Goal: Information Seeking & Learning: Learn about a topic

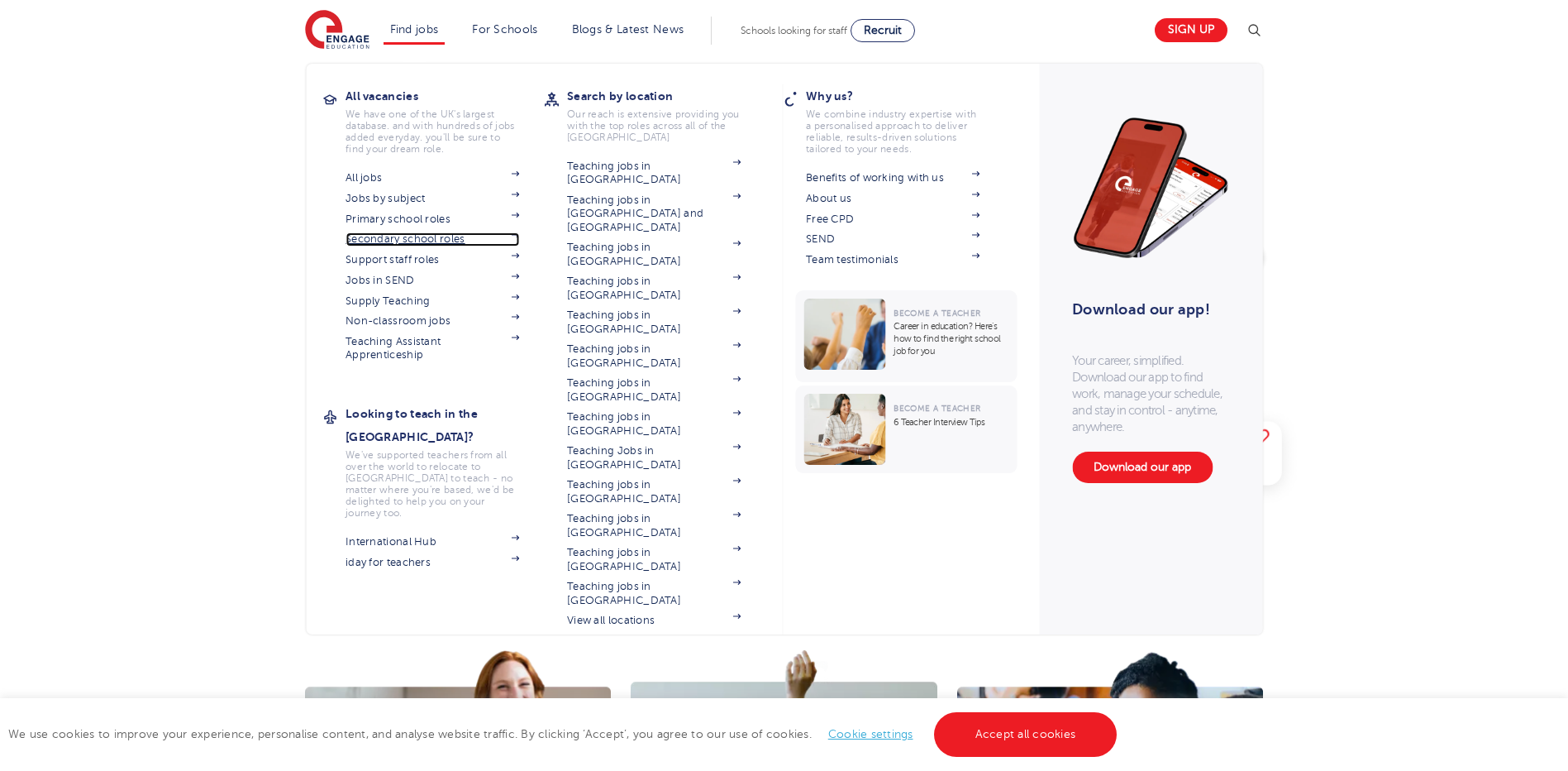
click at [519, 240] on span at bounding box center [507, 238] width 25 height 13
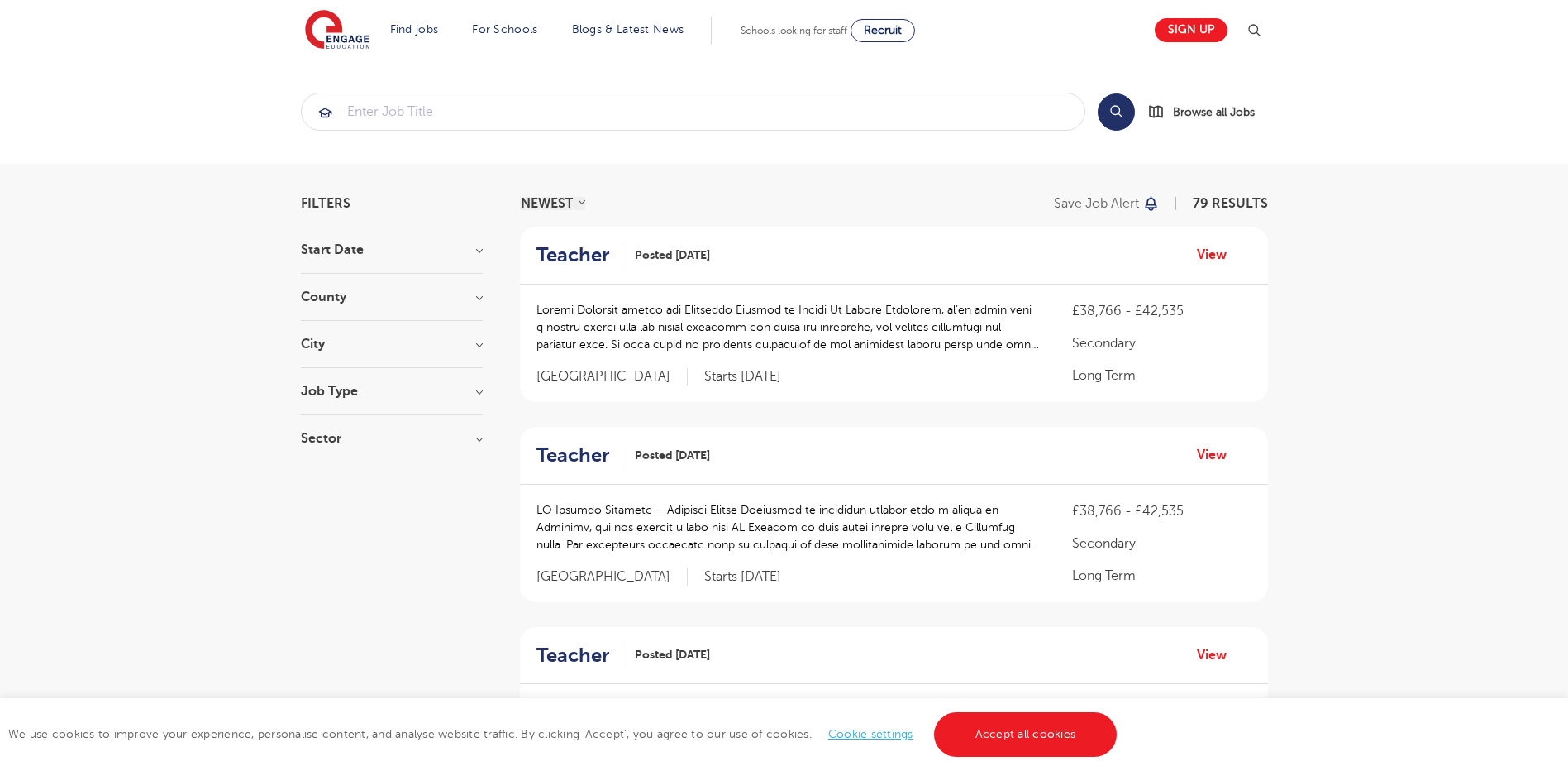
click at [456, 394] on h3 "Job Type" at bounding box center [392, 390] width 182 height 13
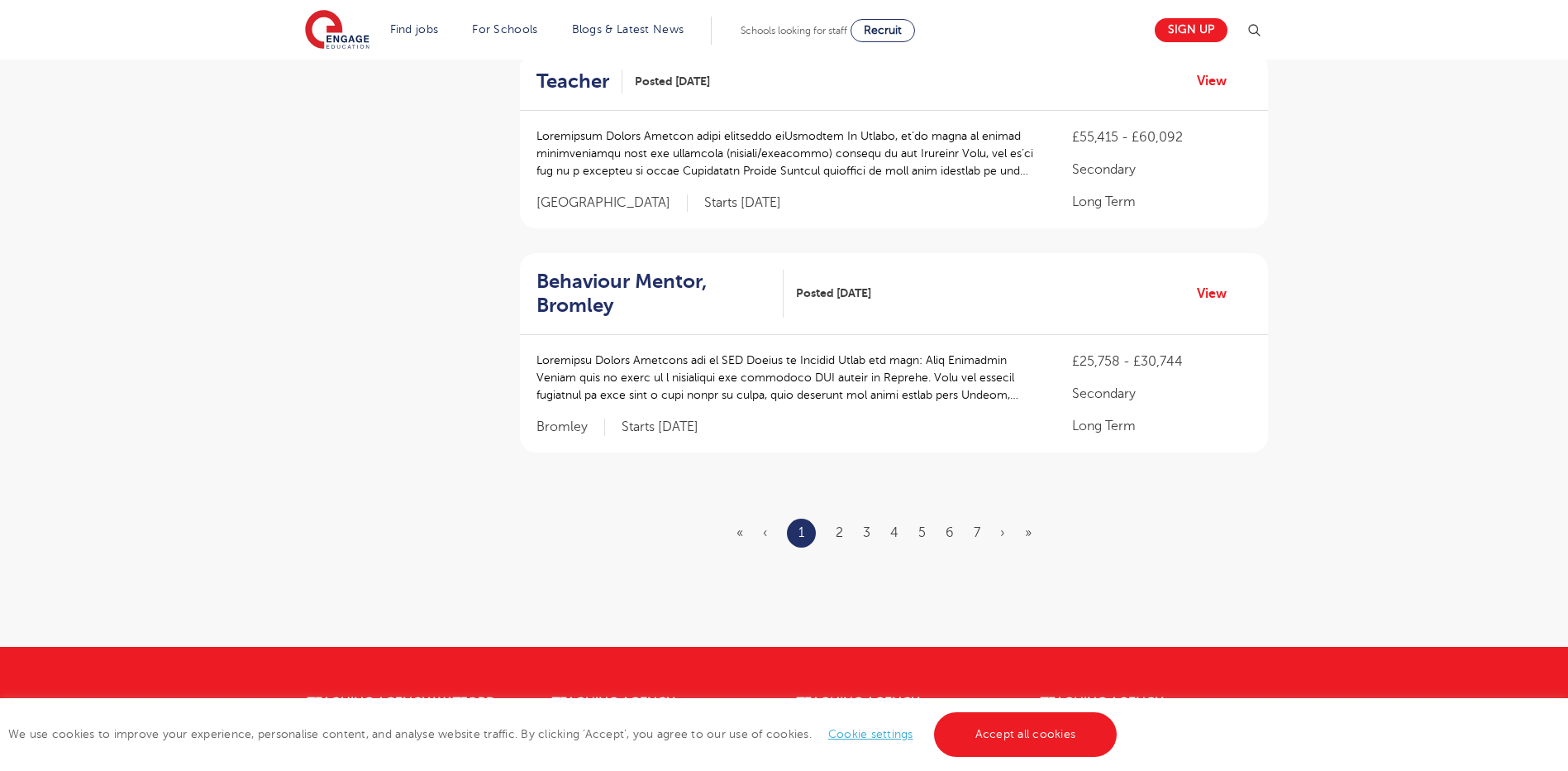
scroll to position [1819, 0]
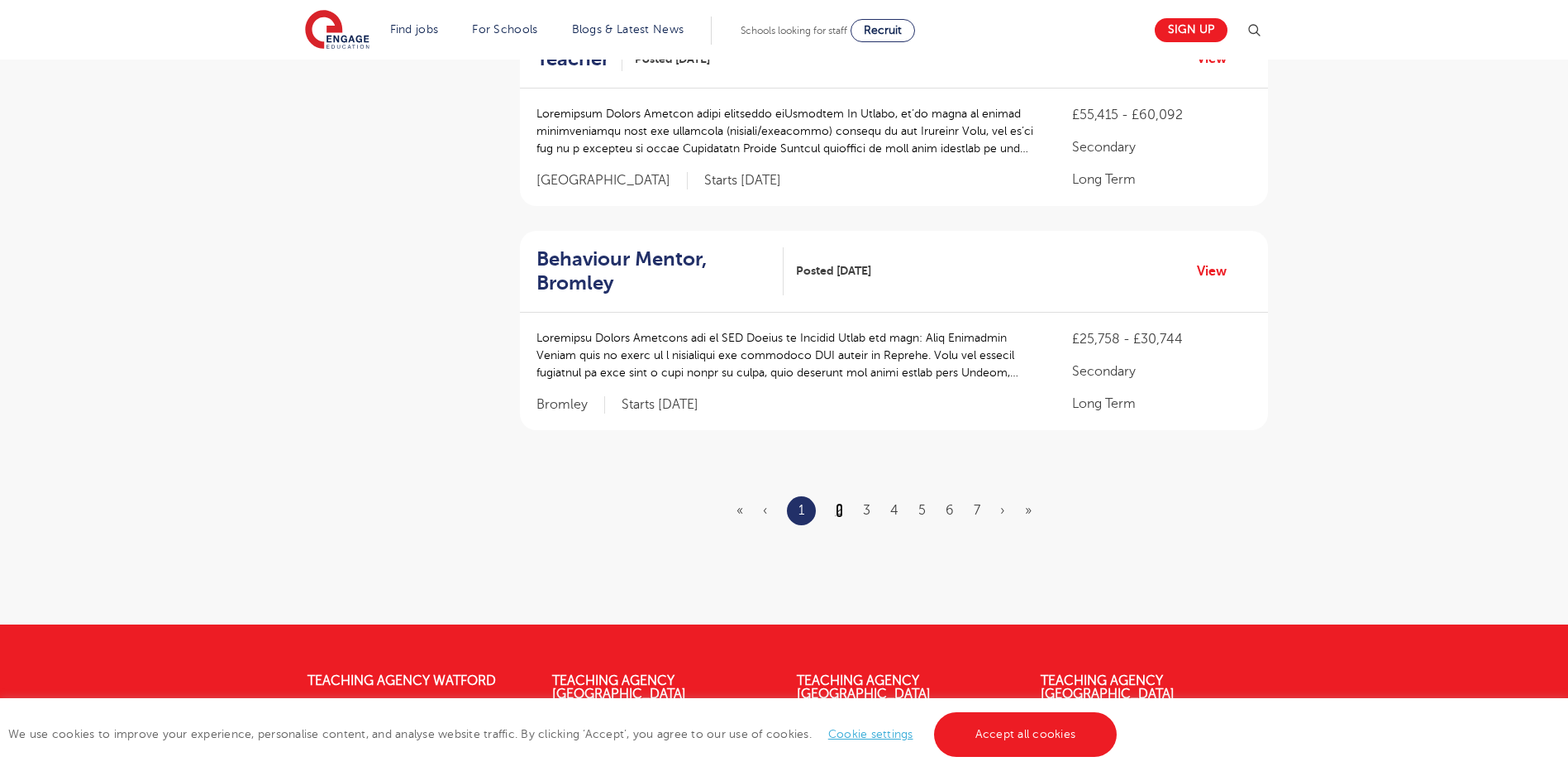
click at [839, 517] on link "2" at bounding box center [839, 510] width 7 height 15
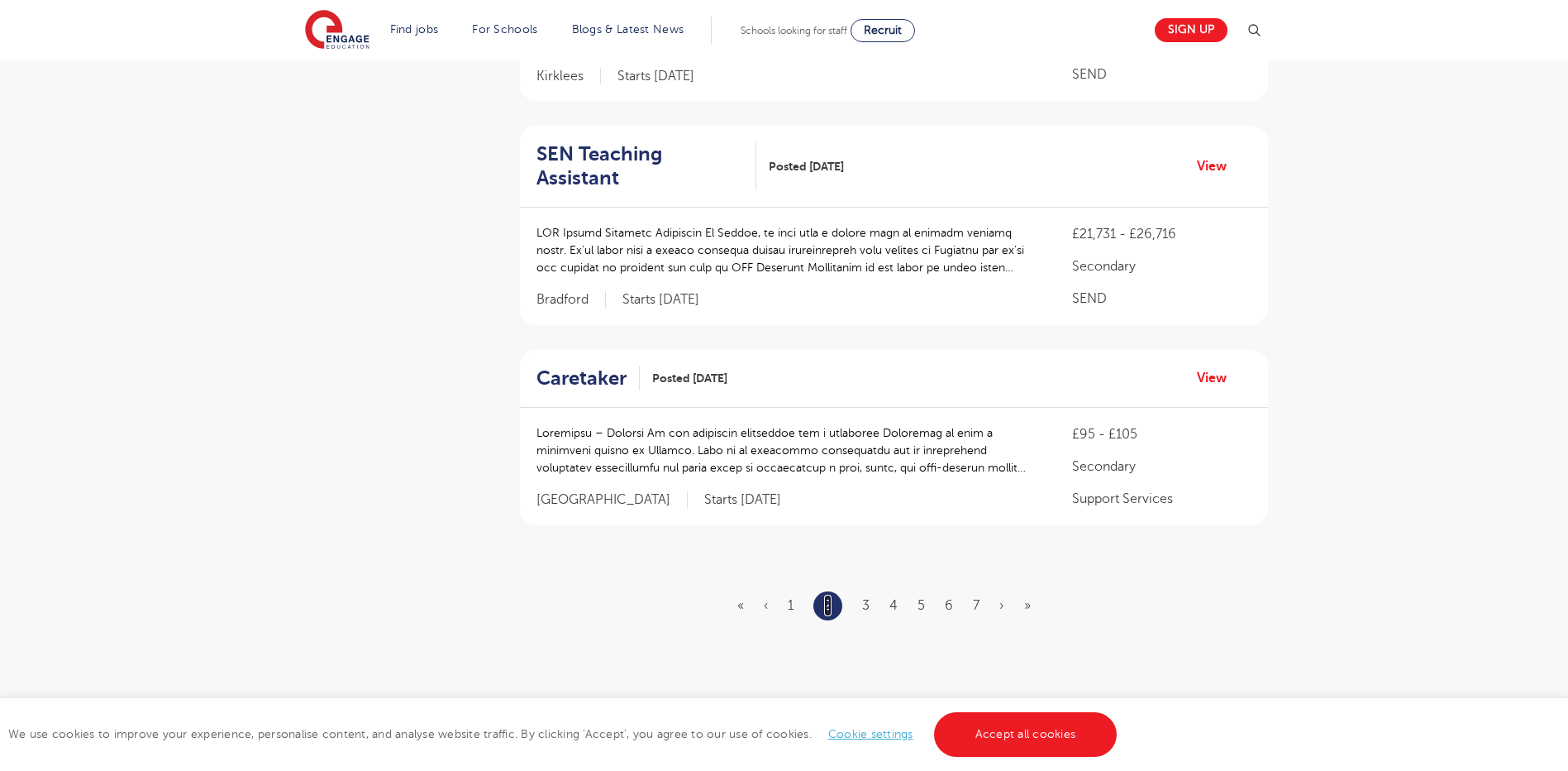
scroll to position [0, 0]
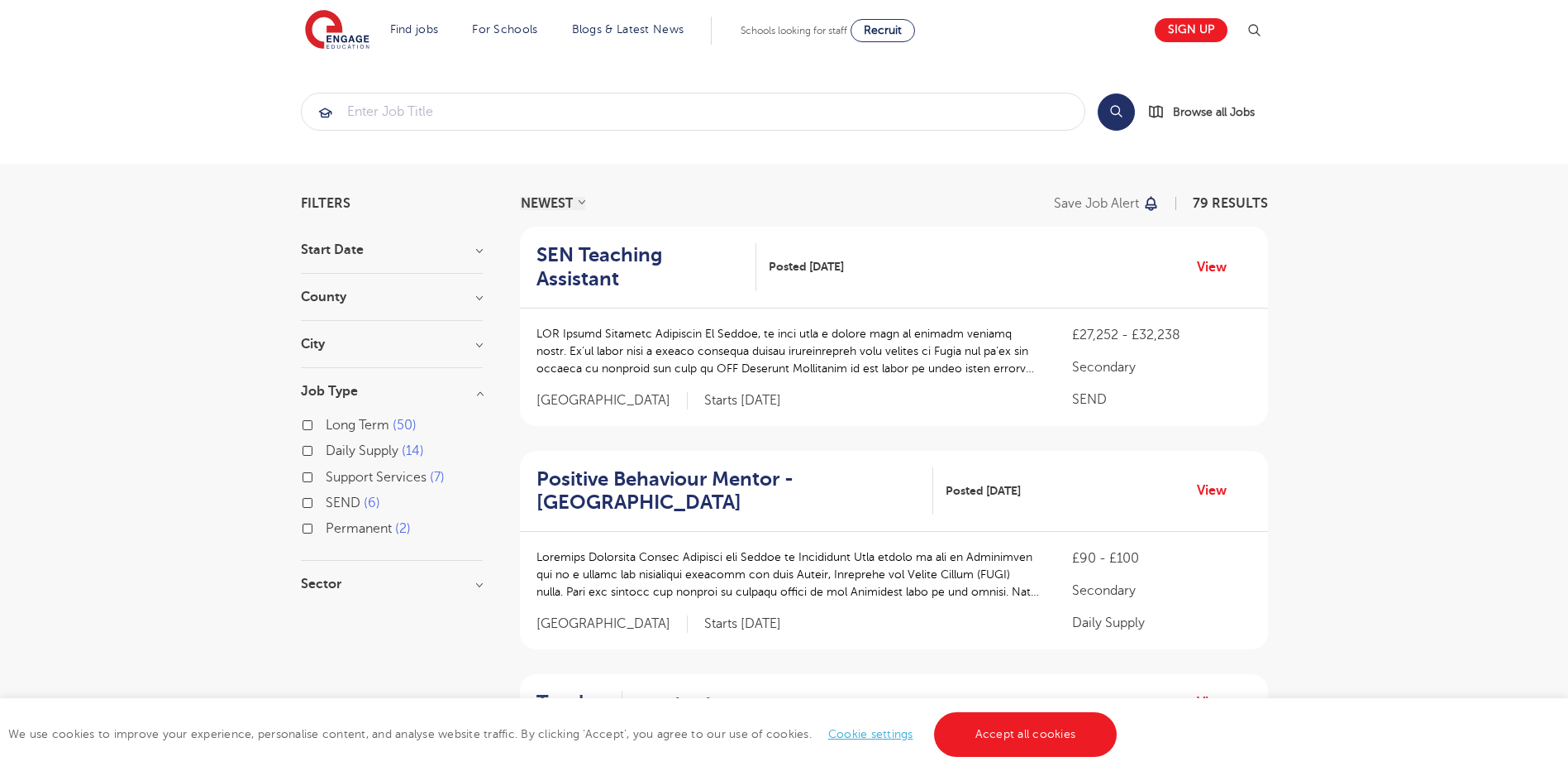
click at [334, 586] on h3 "Sector" at bounding box center [392, 583] width 182 height 13
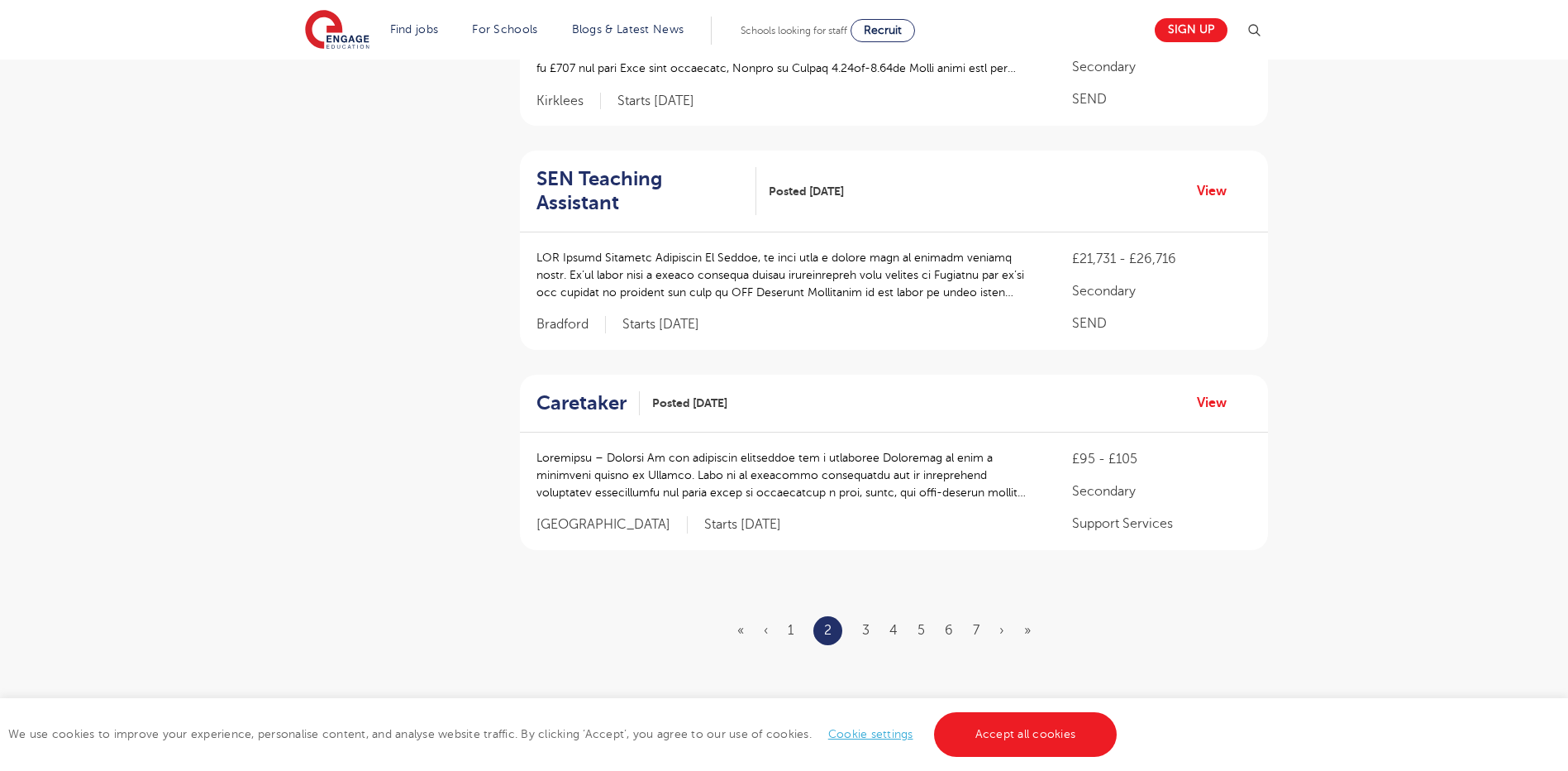
scroll to position [1819, 0]
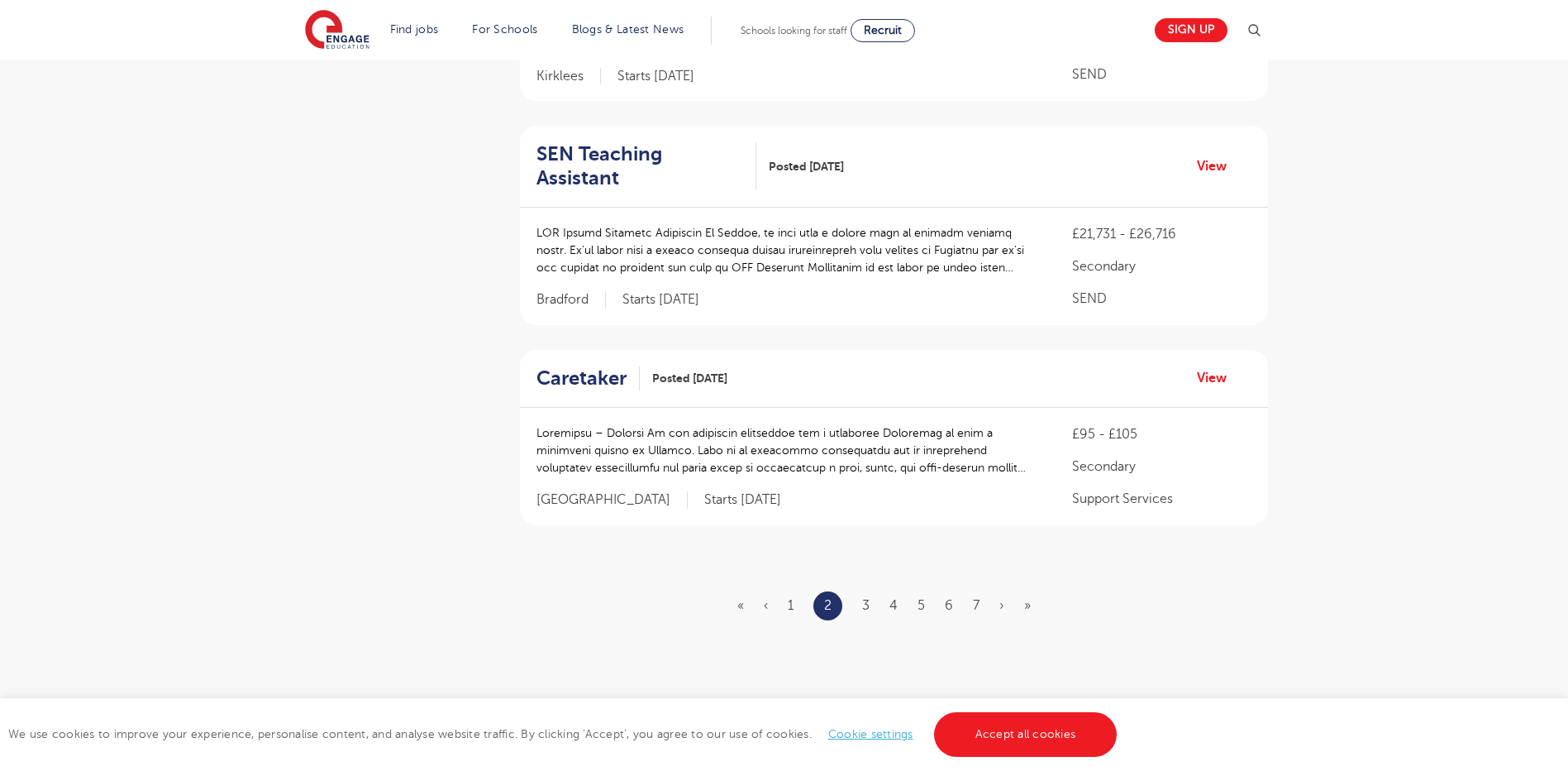
click at [870, 591] on ul "« ‹ 1 2 3 4 5 6 7 › »" at bounding box center [894, 606] width 314 height 29
click at [865, 598] on link "3" at bounding box center [866, 605] width 7 height 15
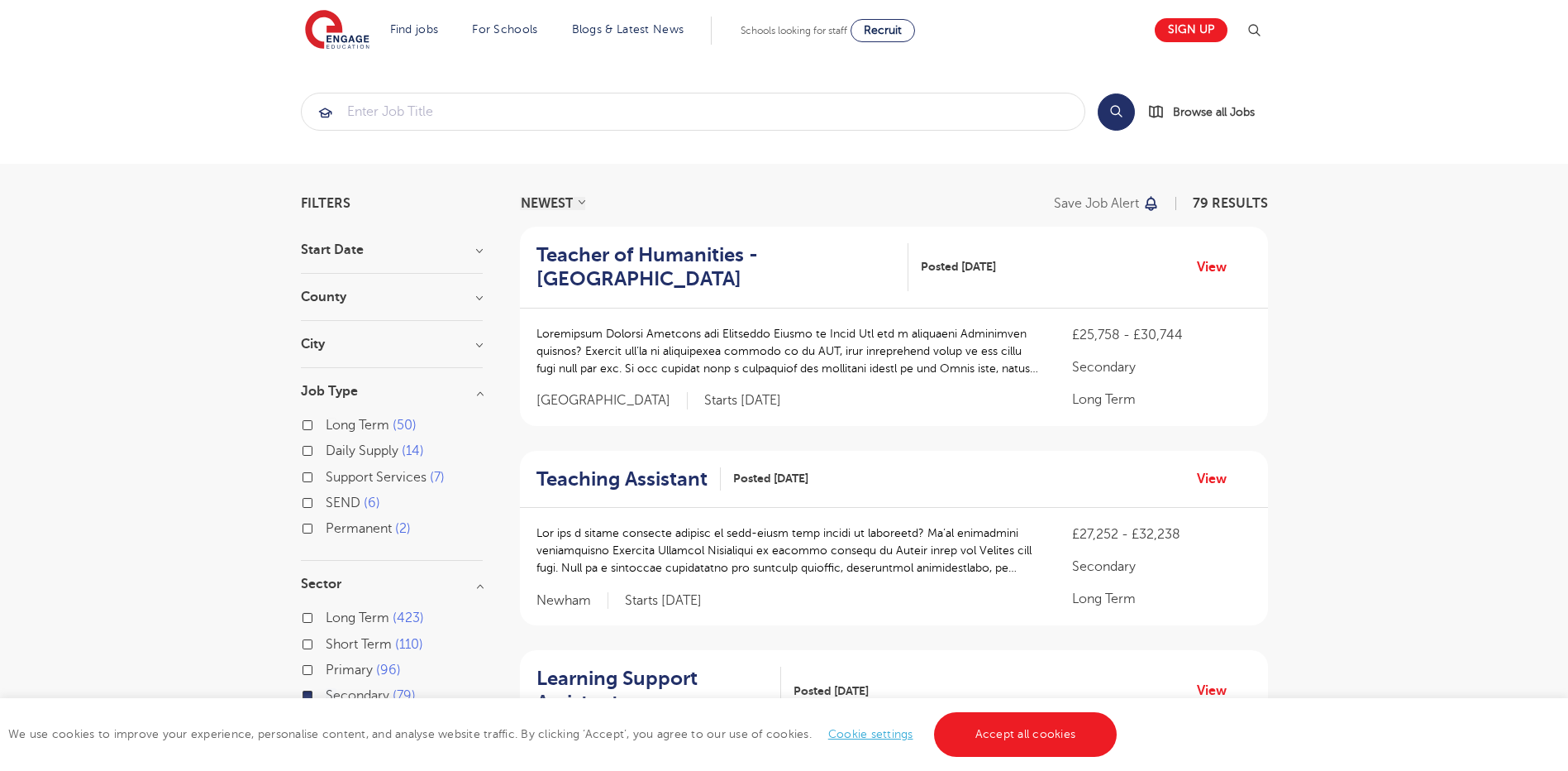
click at [362, 354] on div "City Leeds 20 Bradford 4 Bromley 4 Southampton 3 Wakefield 3 Show more" at bounding box center [392, 352] width 182 height 30
click at [476, 301] on h3 "County" at bounding box center [392, 296] width 182 height 13
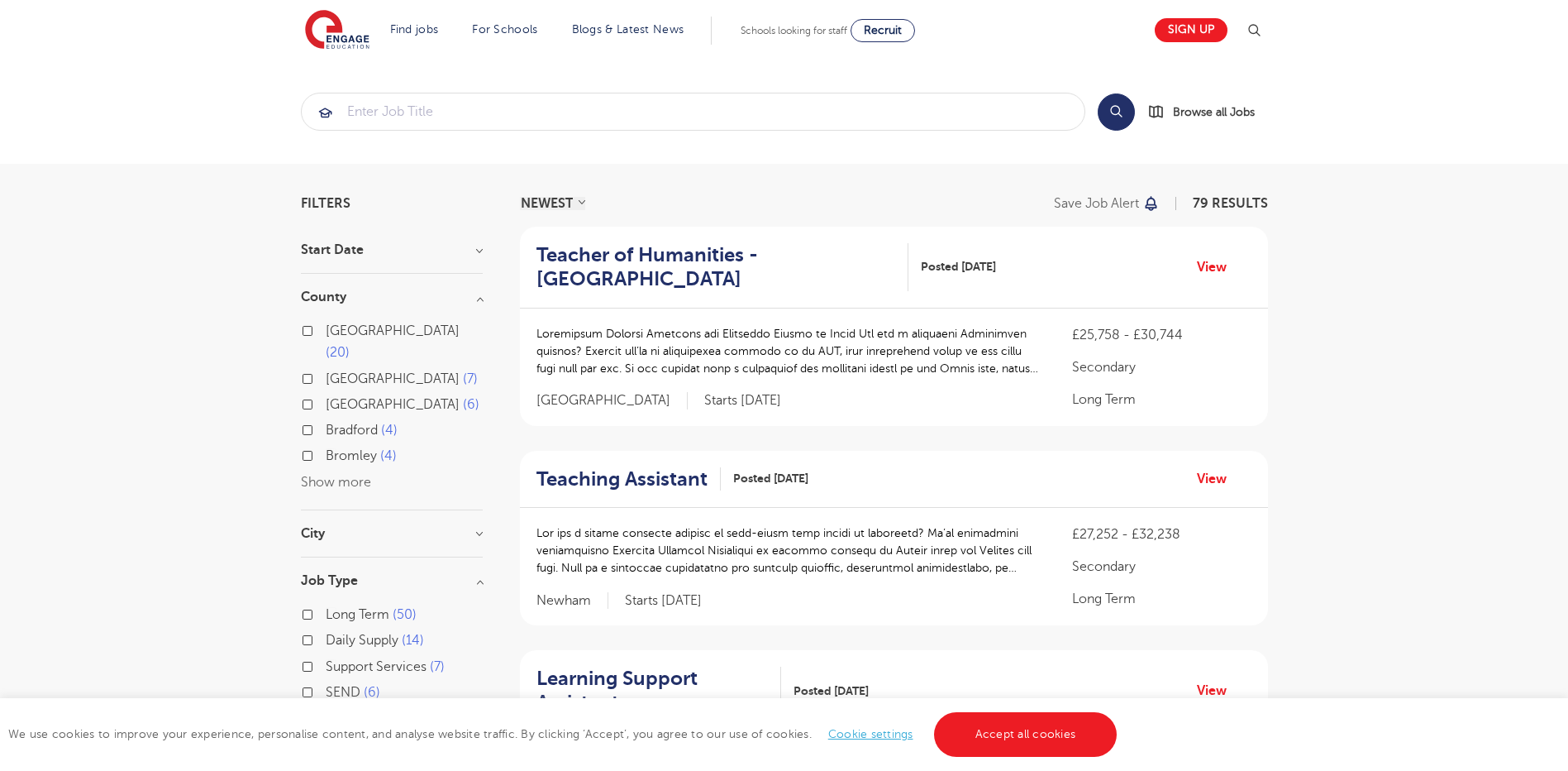
click at [347, 475] on button "Show more" at bounding box center [336, 482] width 70 height 15
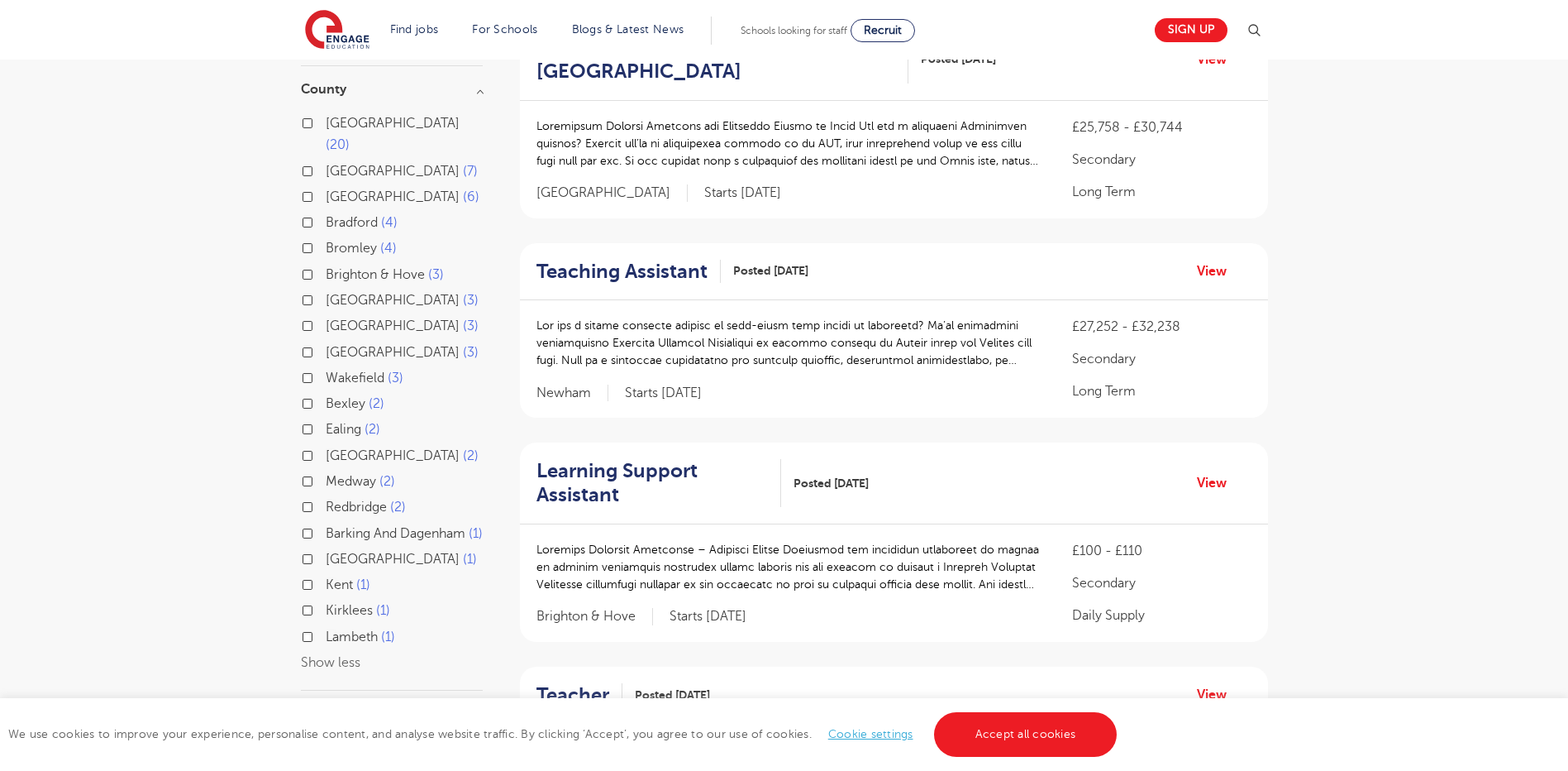
scroll to position [165, 0]
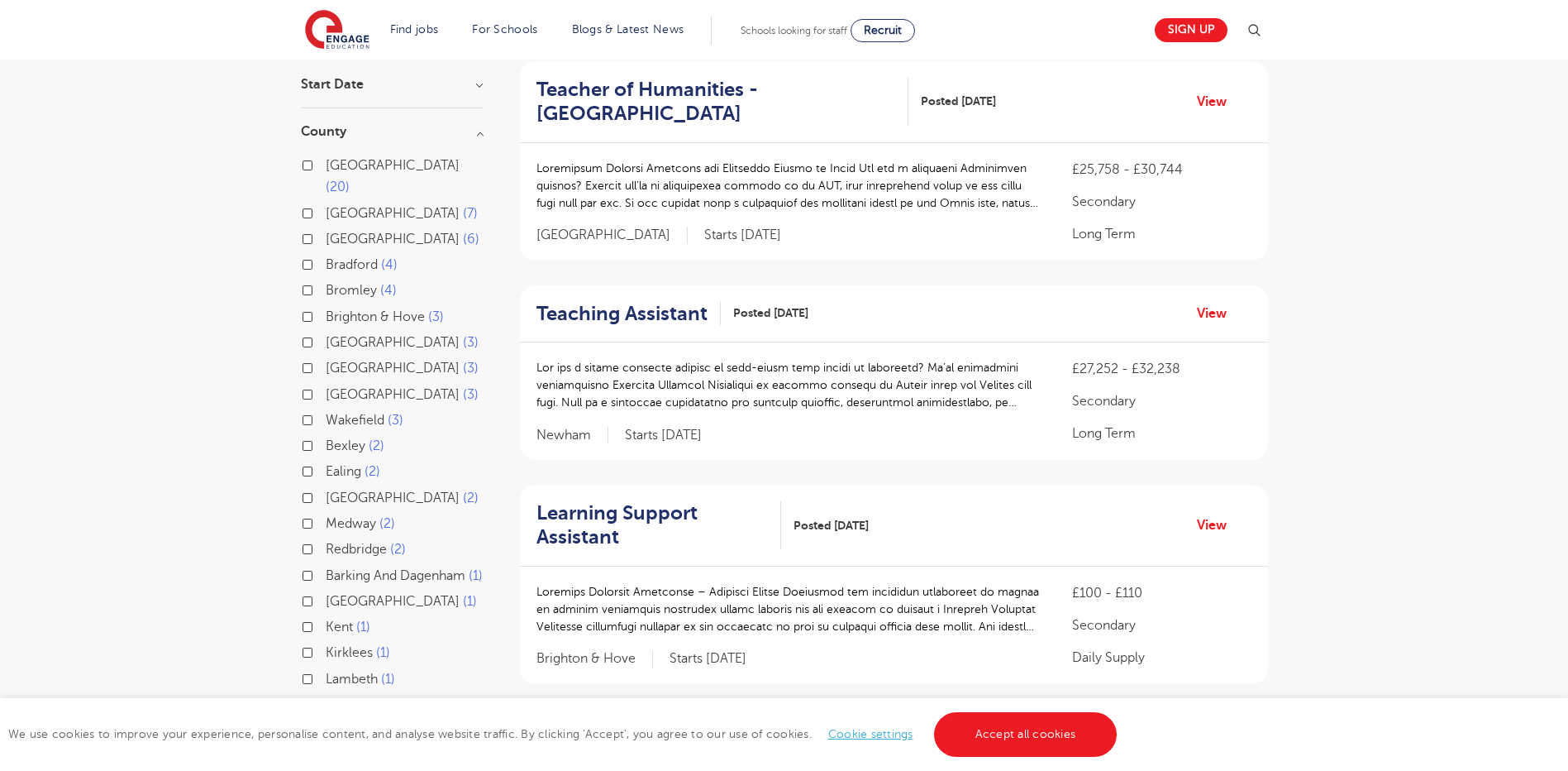
click at [325, 279] on label "Bromley 4" at bounding box center [361, 290] width 71 height 21
click at [325, 283] on input "Bromley 4" at bounding box center [331, 288] width 11 height 11
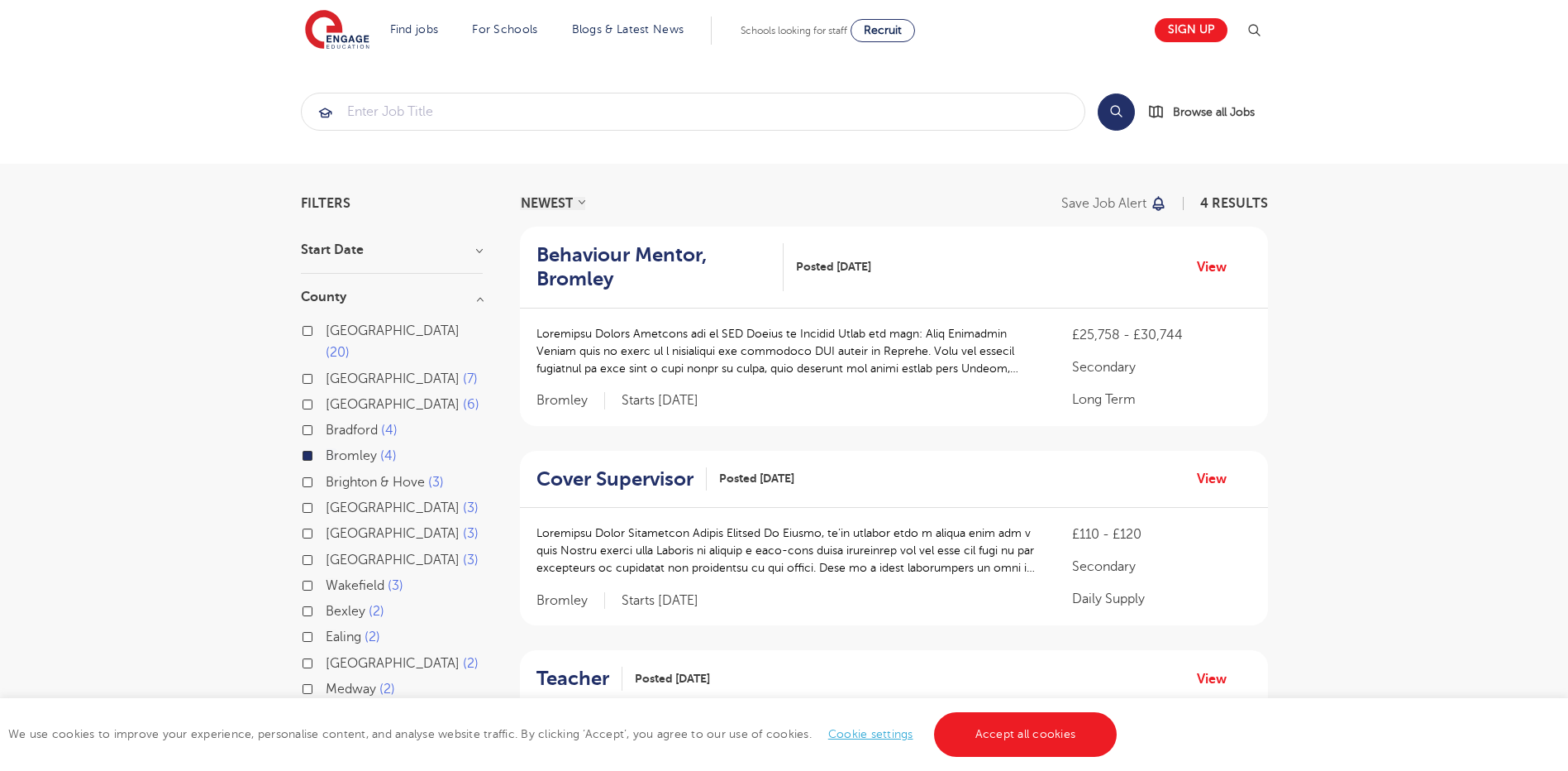
click at [313, 600] on div "Bexley 2" at bounding box center [392, 613] width 182 height 26
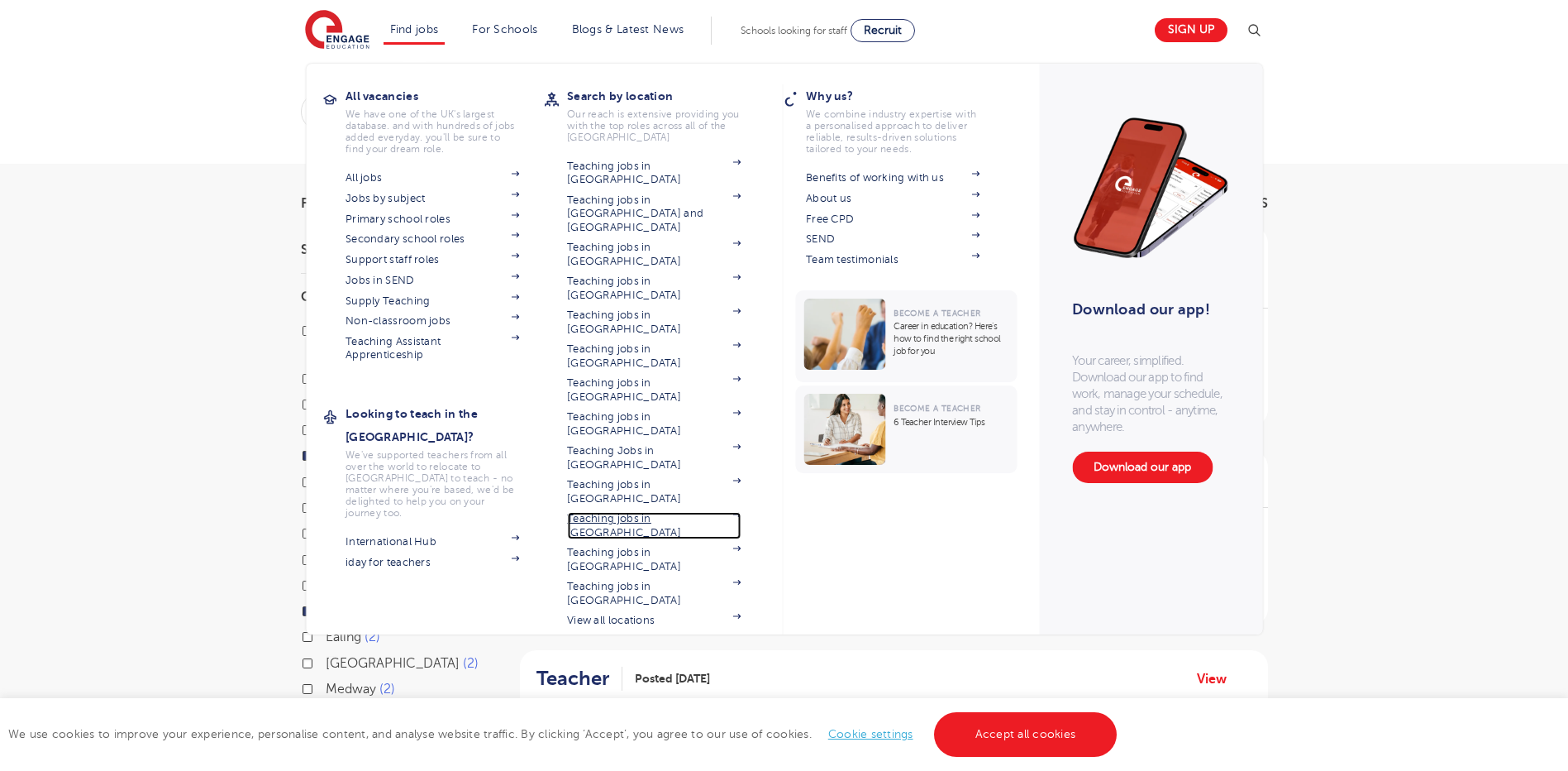
click at [659, 512] on link "Teaching jobs in [GEOGRAPHIC_DATA]" at bounding box center [653, 526] width 173 height 28
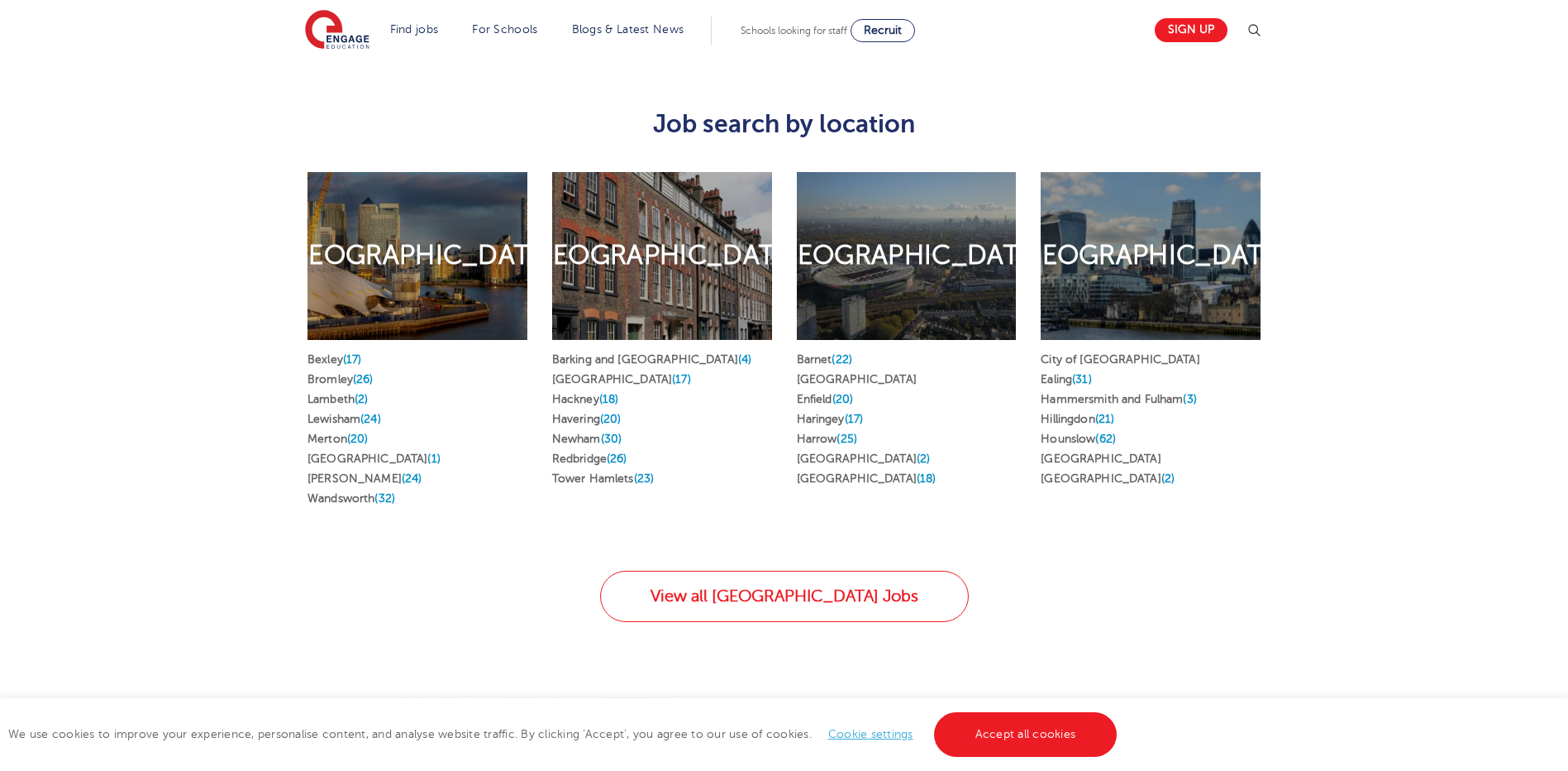
scroll to position [910, 0]
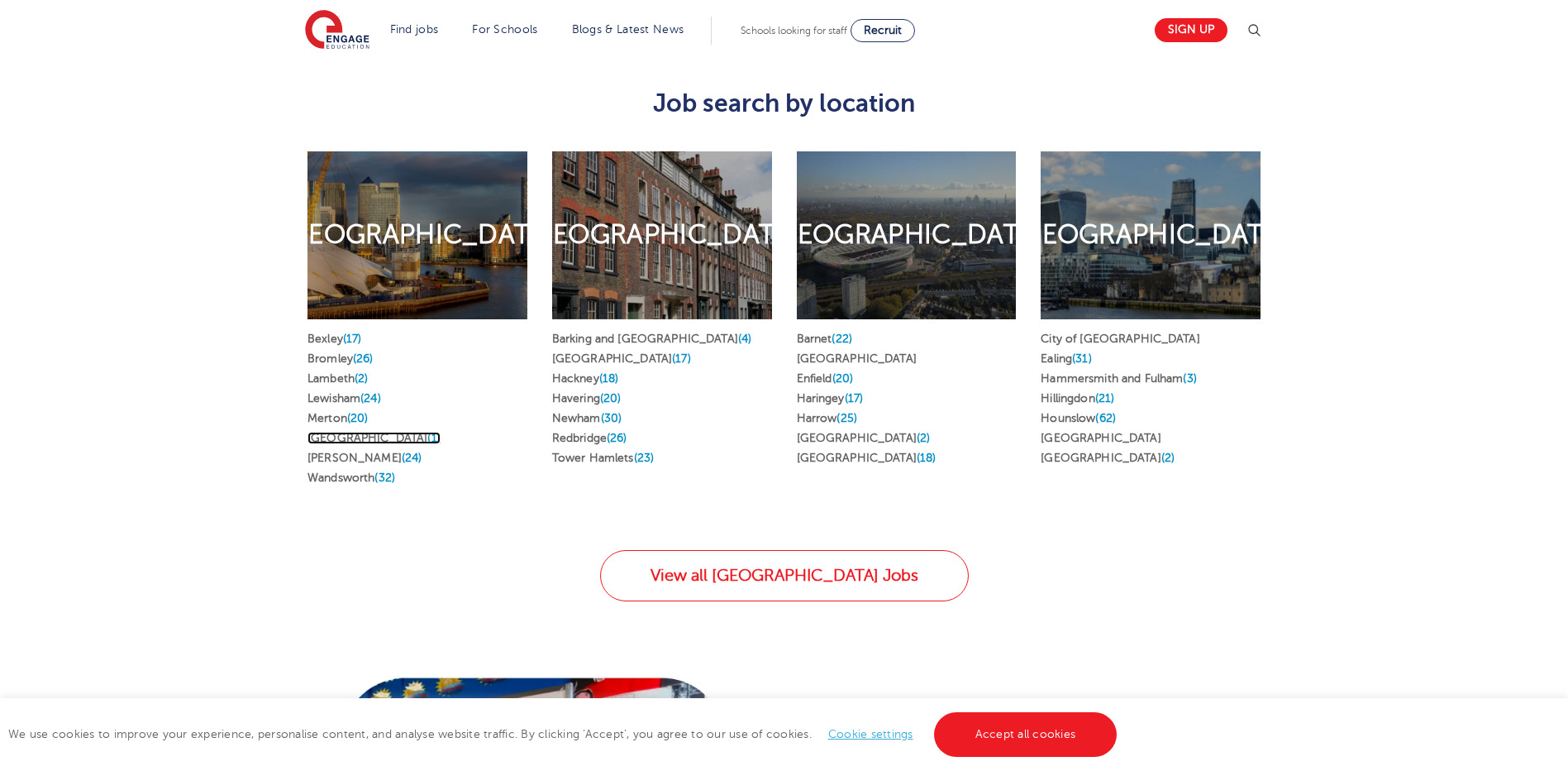
click at [339, 432] on link "Southwark (1)" at bounding box center [374, 438] width 133 height 12
click at [345, 392] on link "Lewisham (24)" at bounding box center [344, 398] width 74 height 12
